Goal: Task Accomplishment & Management: Complete application form

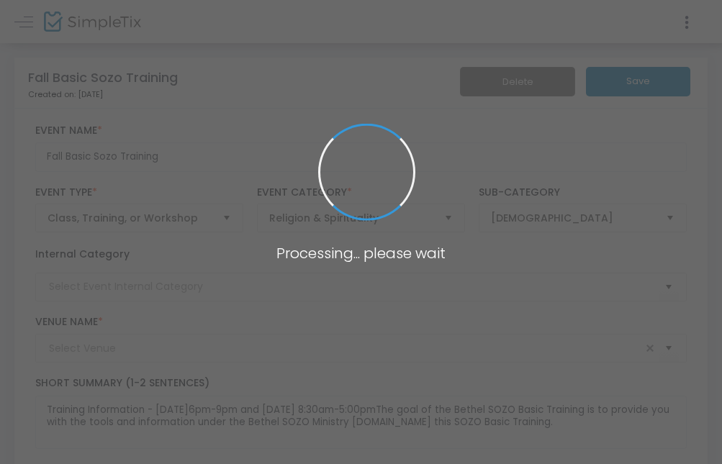
type input "Vida [DEMOGRAPHIC_DATA]"
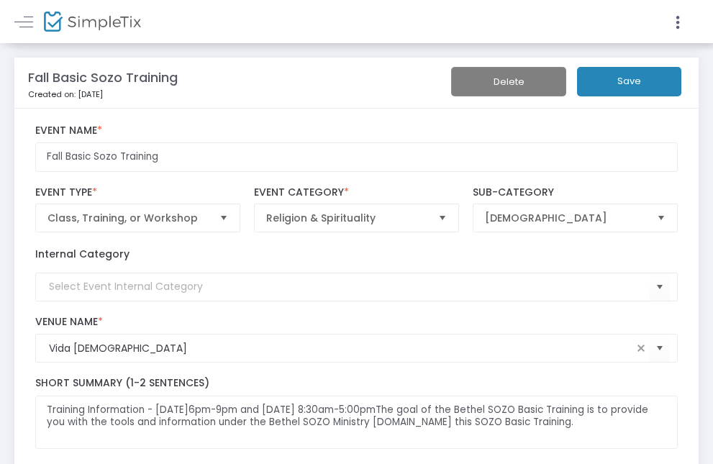
scroll to position [26, 0]
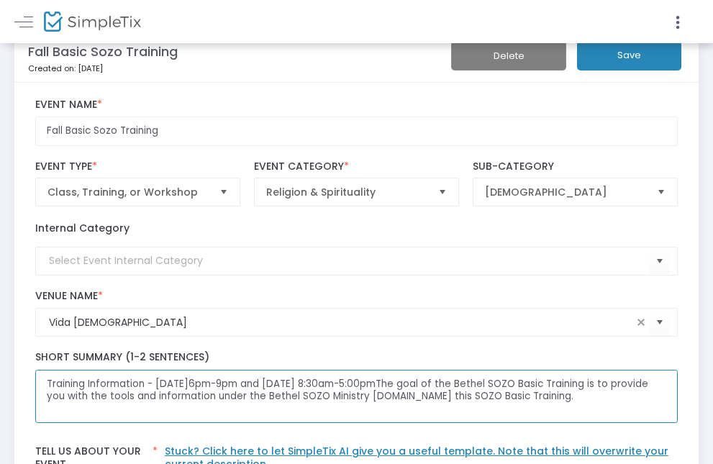
drag, startPoint x: 44, startPoint y: 386, endPoint x: 650, endPoint y: 405, distance: 606.0
click at [650, 405] on textarea "Training Information - [DATE]6pm-9pm and [DATE] 8:30am-5:00pmThe goal of the Be…" at bounding box center [356, 397] width 643 height 54
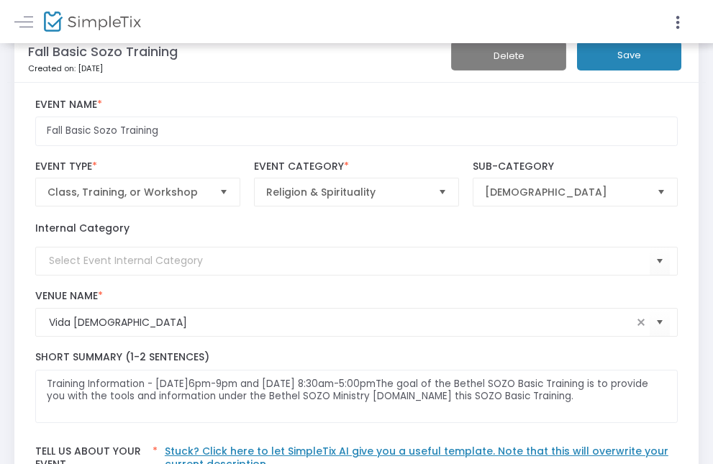
click at [451, 295] on label "Venue Name *" at bounding box center [356, 296] width 643 height 13
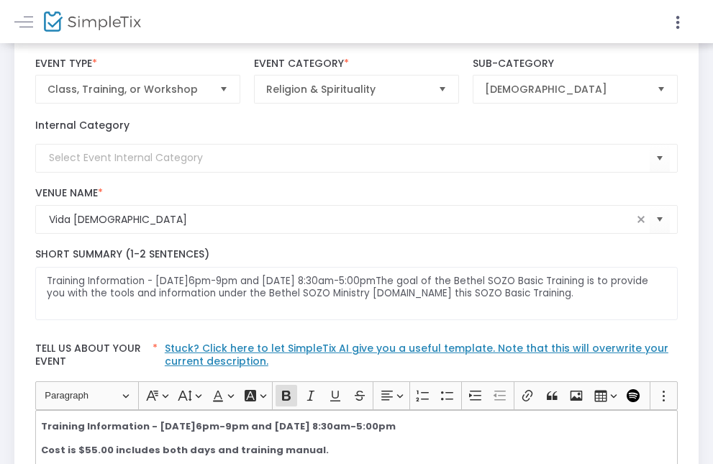
scroll to position [132, 0]
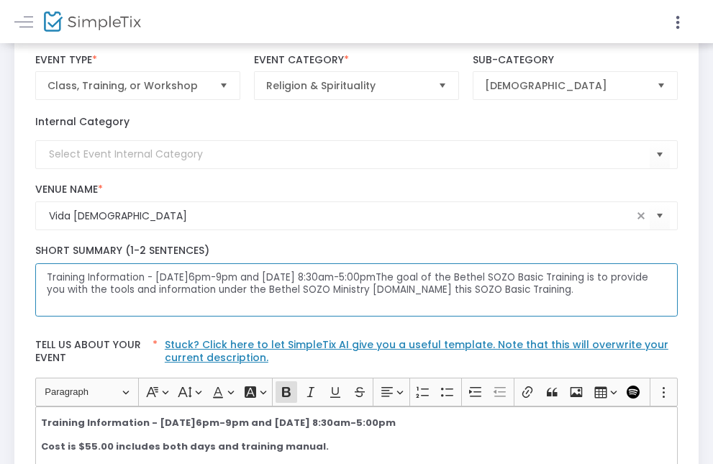
click at [665, 291] on textarea "Training Information - [DATE]6pm-9pm and [DATE] 8:30am-5:00pmThe goal of the Be…" at bounding box center [356, 290] width 643 height 54
type textarea "Training Information - [DATE]6pm-9pm and [DATE] 8:30am-5:00pmThe goal of the Be…"
